Goal: Information Seeking & Learning: Learn about a topic

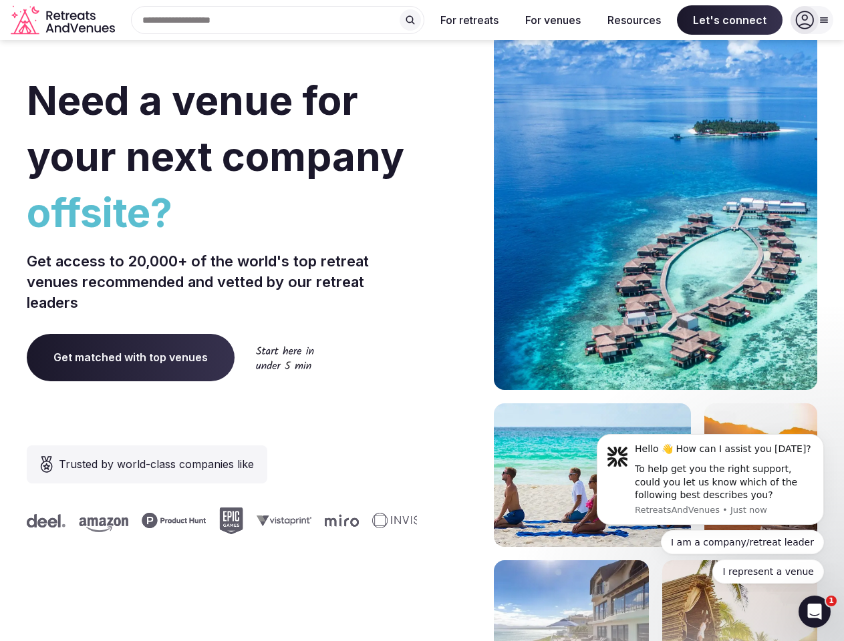
click at [422, 321] on div "Need a venue for your next company offsite? Get access to 20,000+ of the world'…" at bounding box center [422, 399] width 790 height 805
click at [278, 20] on div "Search Popular Destinations [GEOGRAPHIC_DATA], [GEOGRAPHIC_DATA] [GEOGRAPHIC_DA…" at bounding box center [272, 20] width 304 height 28
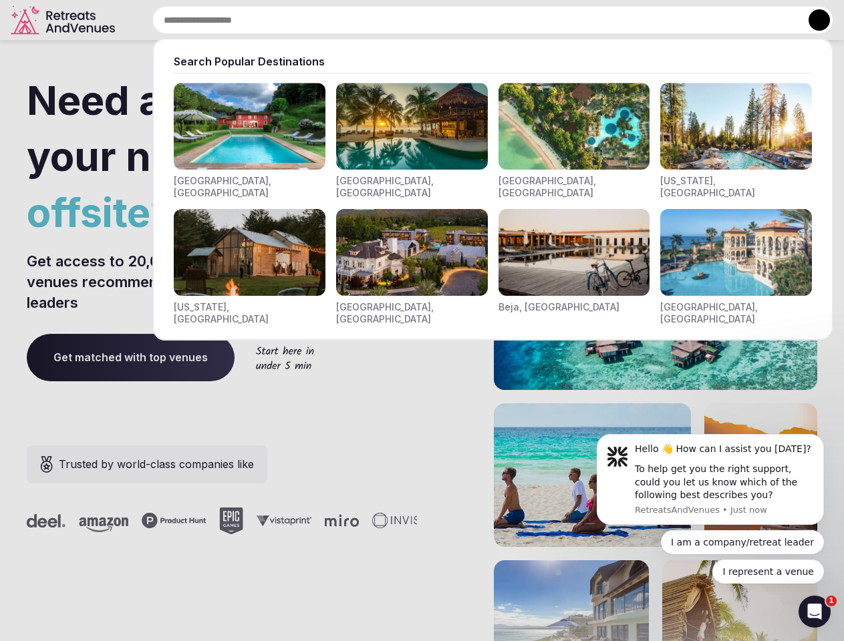
click at [410, 20] on input "text" at bounding box center [492, 20] width 681 height 28
click at [470, 20] on input "text" at bounding box center [492, 20] width 681 height 28
click at [552, 20] on input "text" at bounding box center [492, 20] width 681 height 28
click at [634, 20] on input "text" at bounding box center [492, 20] width 681 height 28
click at [730, 20] on input "text" at bounding box center [492, 20] width 681 height 28
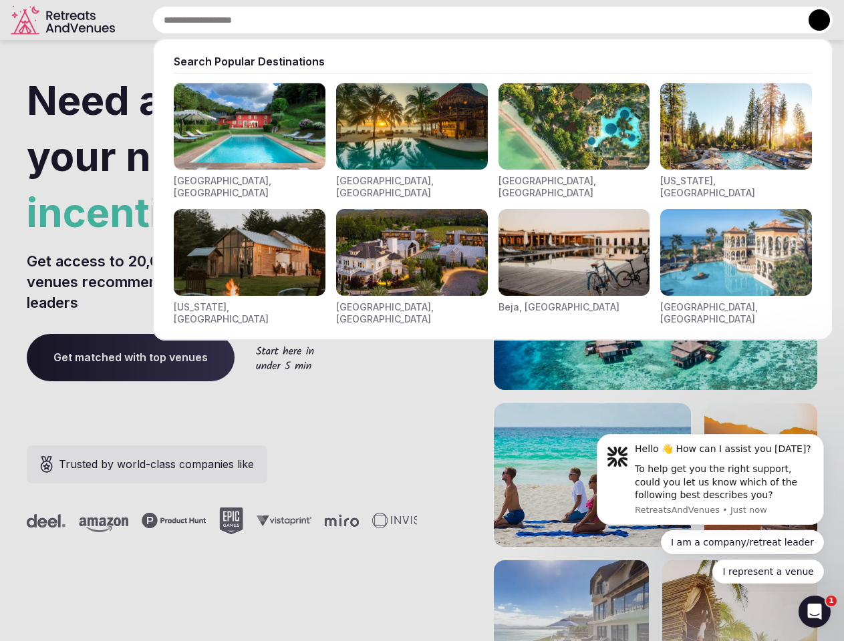
click at [812, 20] on button at bounding box center [818, 19] width 21 height 21
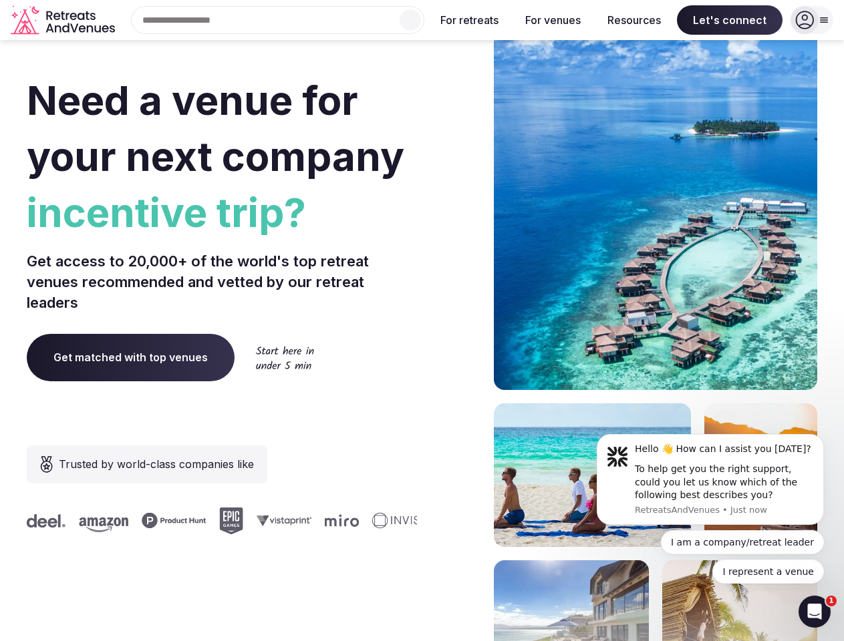
click at [710, 480] on div "To help get you the right support, could you let us know which of the following…" at bounding box center [724, 482] width 179 height 39
